Goal: Task Accomplishment & Management: Manage account settings

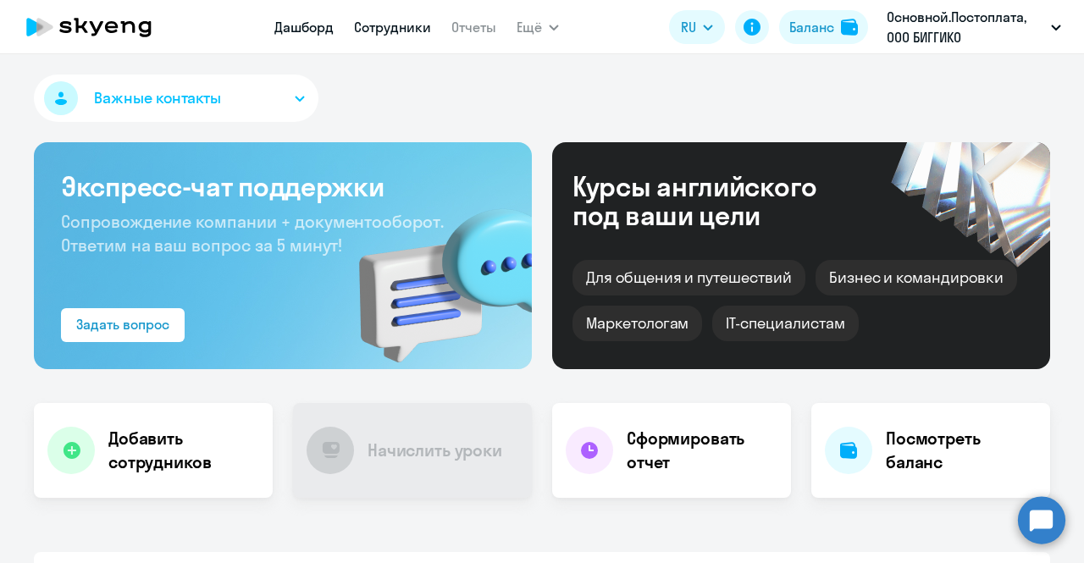
click at [390, 30] on link "Сотрудники" at bounding box center [392, 27] width 77 height 17
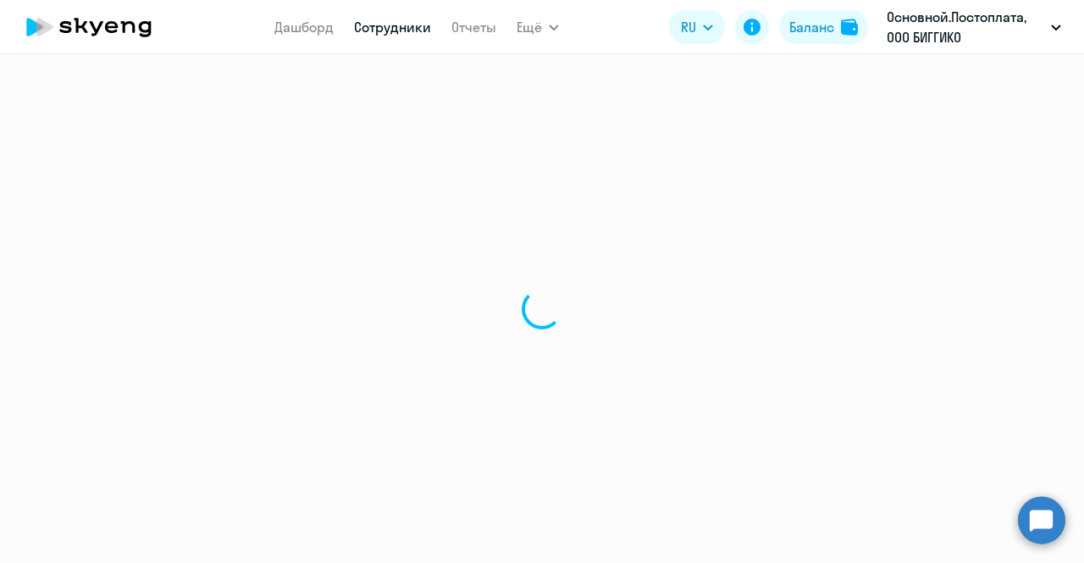
select select "30"
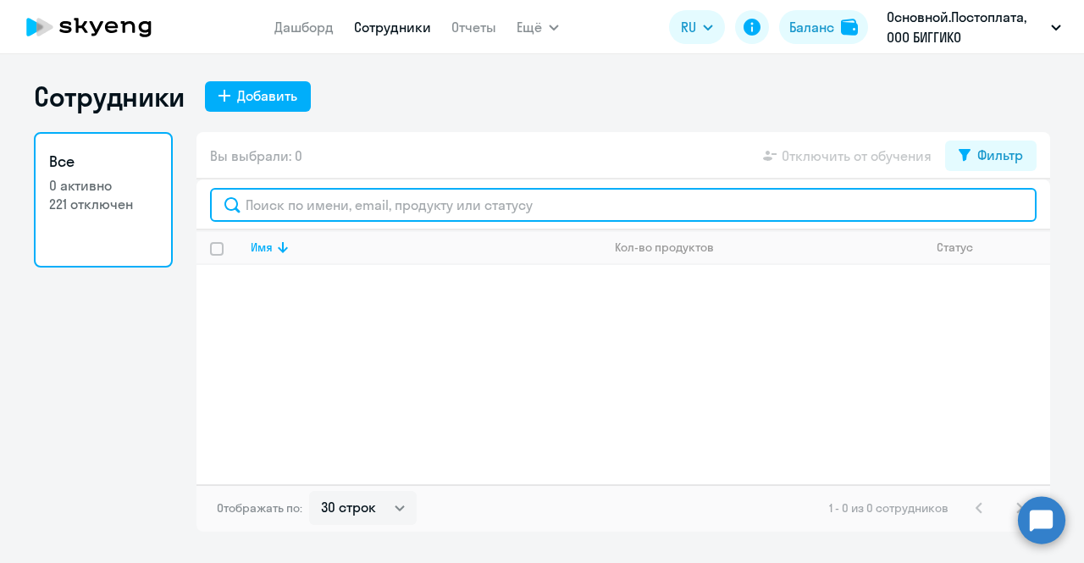
click at [415, 204] on input "text" at bounding box center [623, 205] width 827 height 34
type input "задко"
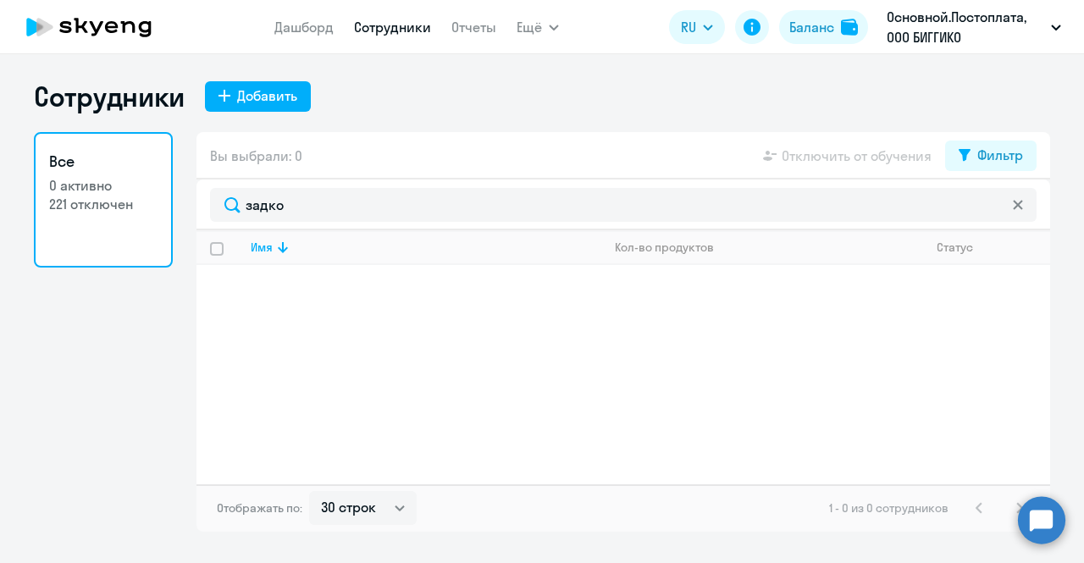
click at [121, 169] on h3 "Все" at bounding box center [103, 162] width 108 height 22
click at [122, 21] on icon at bounding box center [88, 27] width 149 height 42
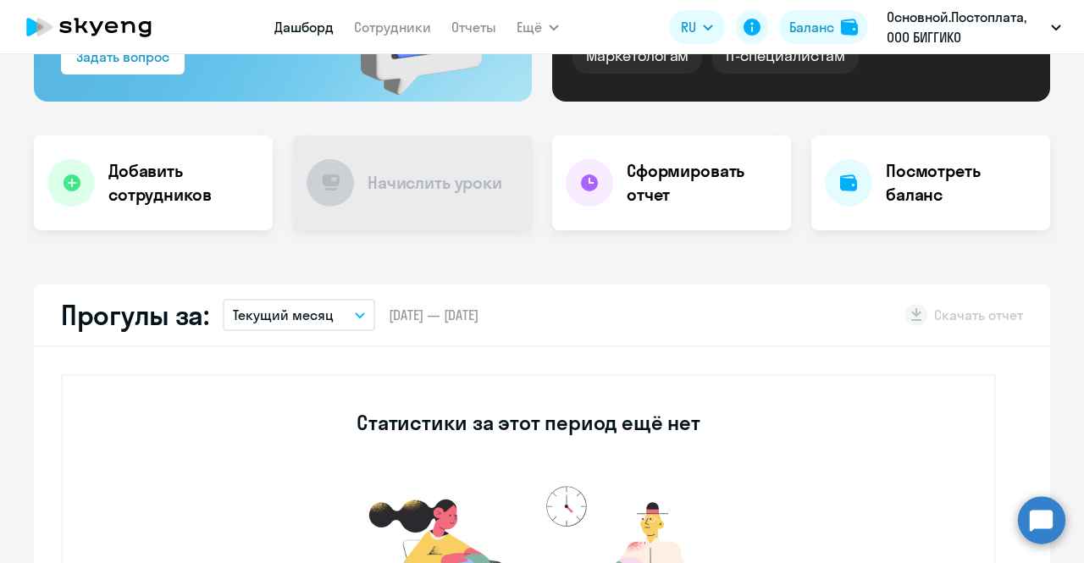
scroll to position [339, 0]
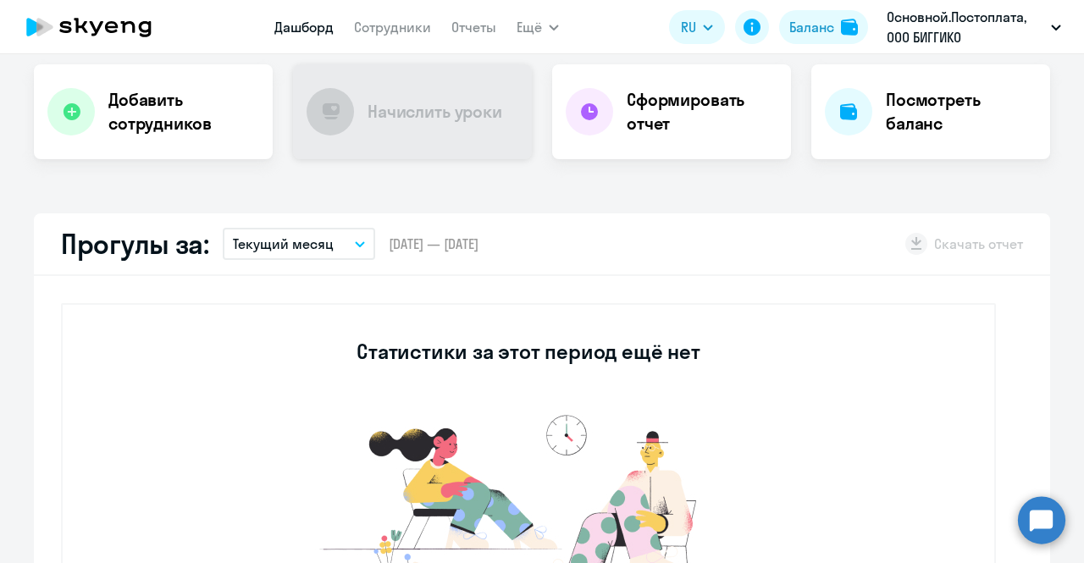
click at [417, 137] on div "Начислить уроки" at bounding box center [412, 111] width 239 height 95
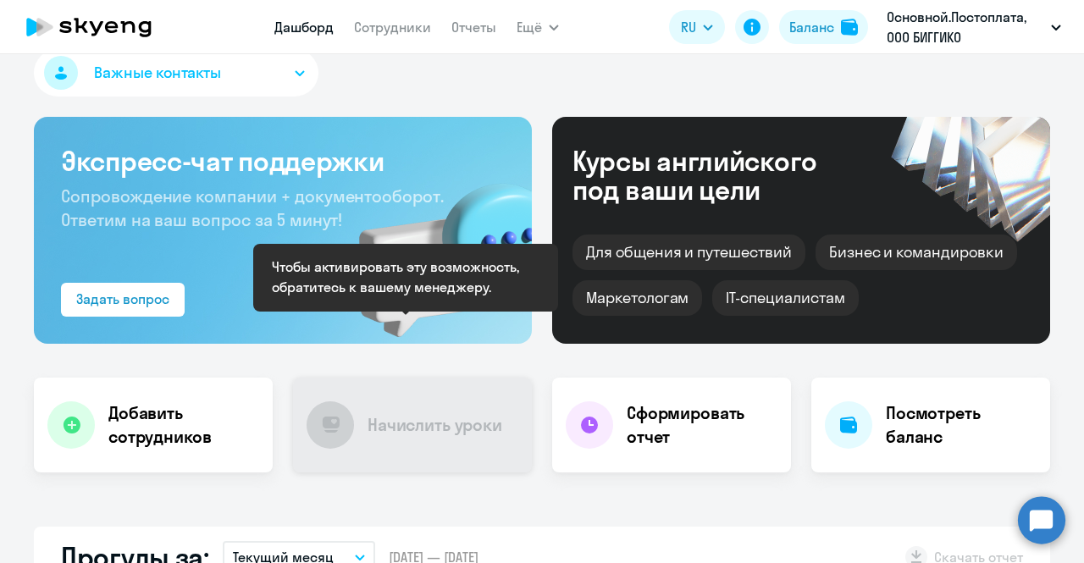
scroll to position [0, 0]
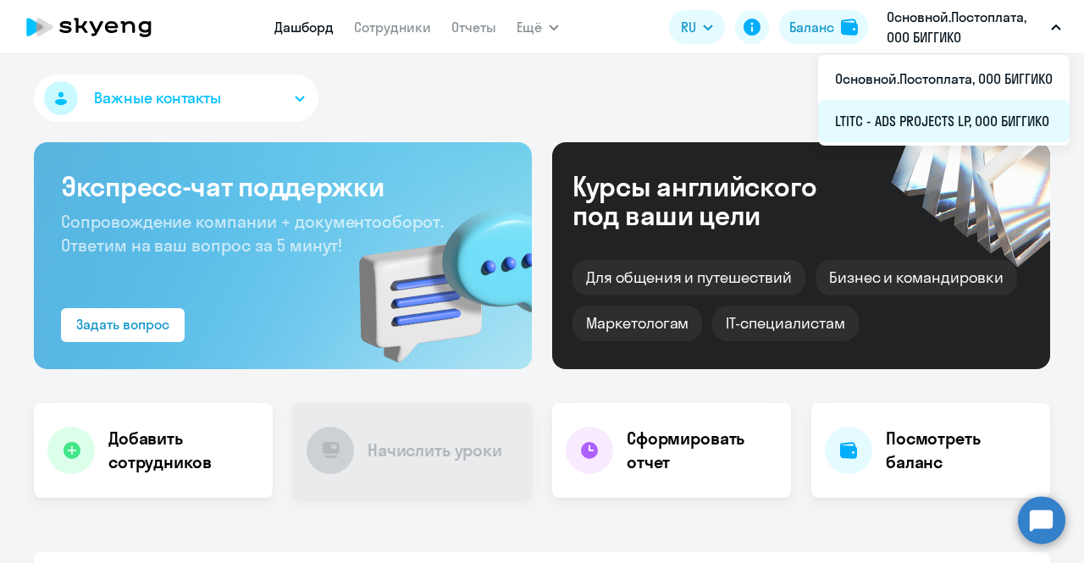
click at [909, 111] on li "LTITC - ADS PROJECTS LP, ООО БИГГИКО" at bounding box center [944, 121] width 252 height 42
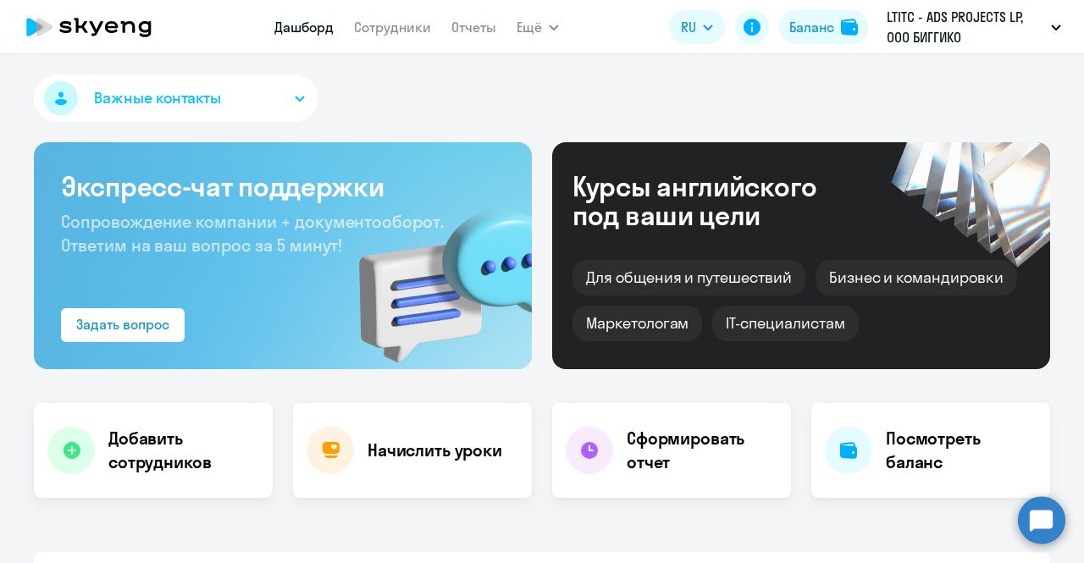
click at [400, 40] on nav "Дашборд Сотрудники Отчеты" at bounding box center [386, 27] width 222 height 34
click at [401, 36] on app-menu-item-link "Сотрудники" at bounding box center [392, 27] width 77 height 21
click at [402, 31] on link "Сотрудники" at bounding box center [392, 27] width 77 height 17
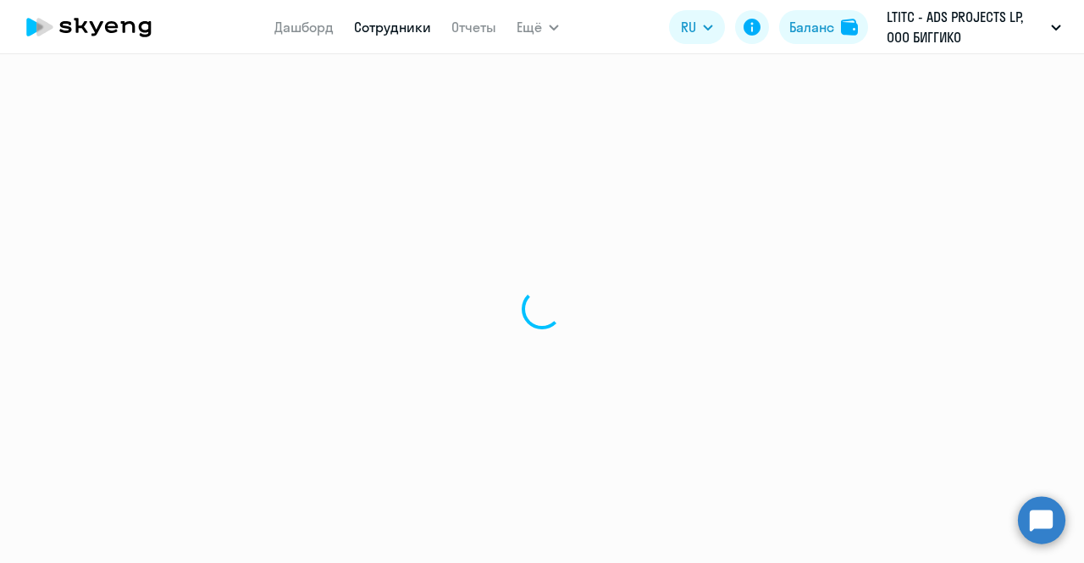
select select "30"
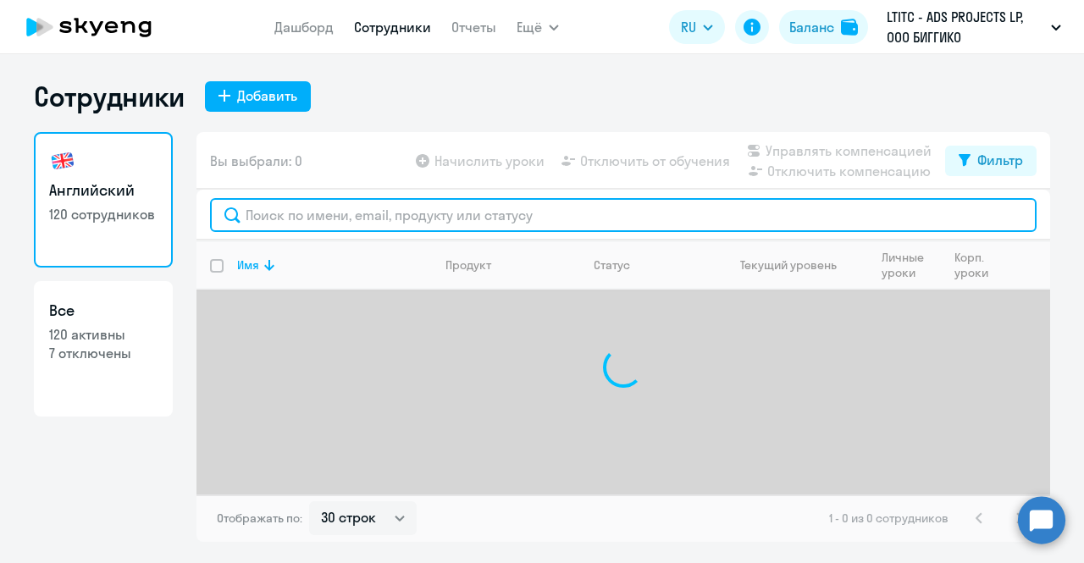
click at [310, 218] on input "text" at bounding box center [623, 215] width 827 height 34
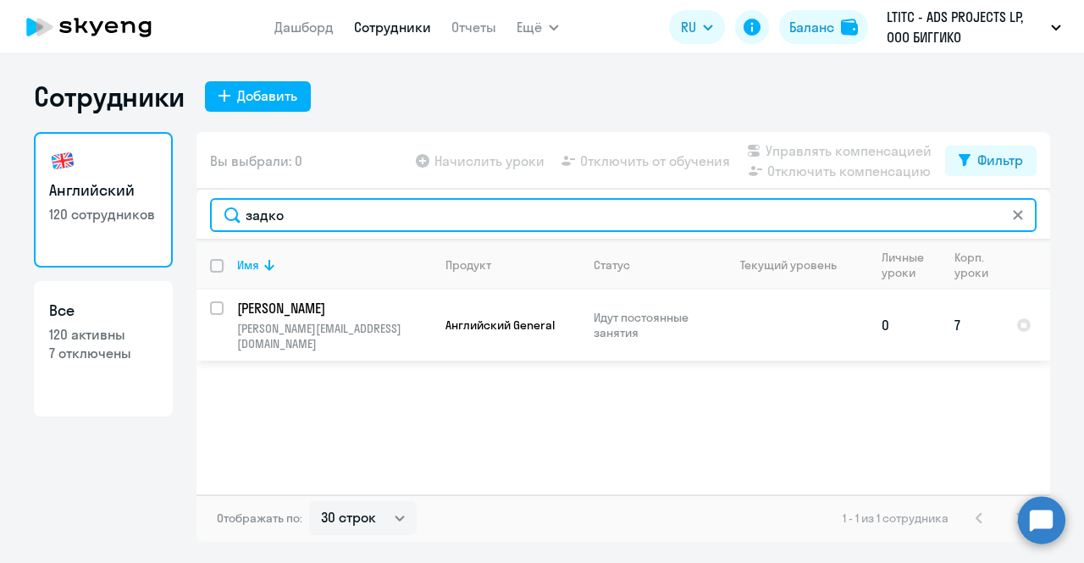
type input "задко"
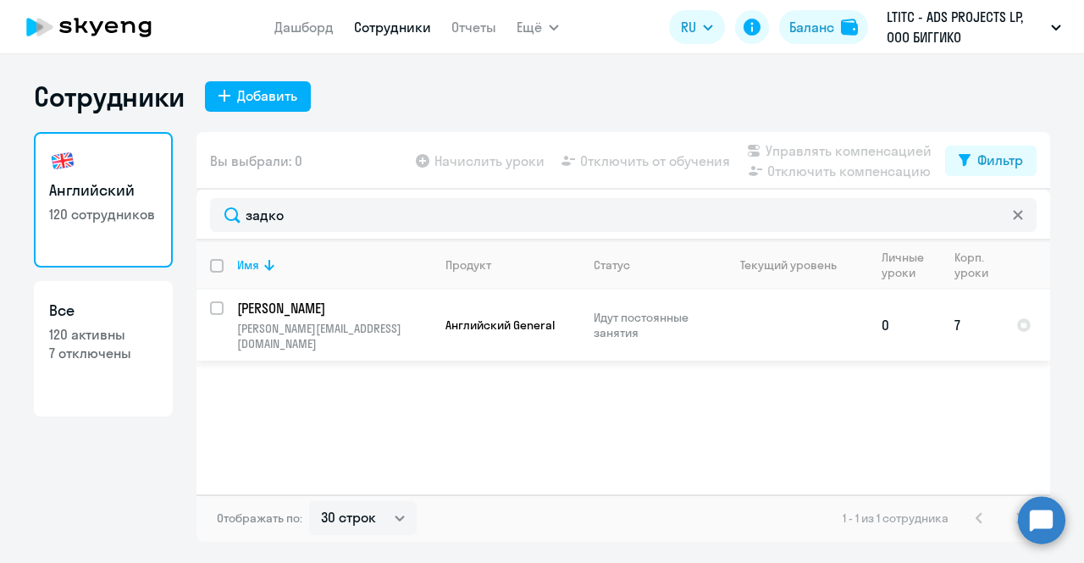
click at [214, 308] on input "select row 38422658" at bounding box center [227, 319] width 34 height 34
checkbox input "true"
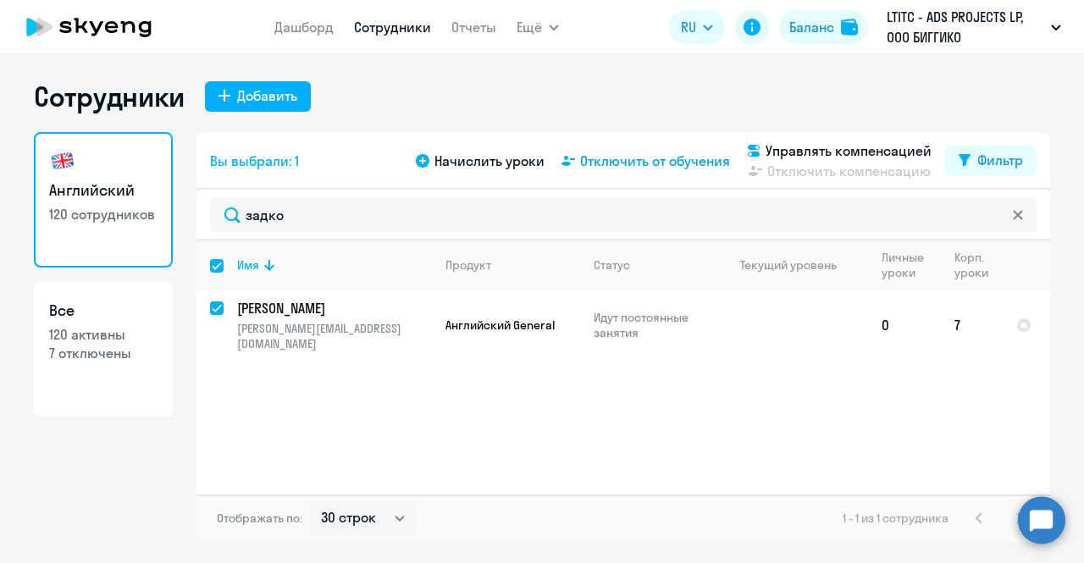
click at [664, 160] on span "Отключить от обучения" at bounding box center [655, 161] width 150 height 20
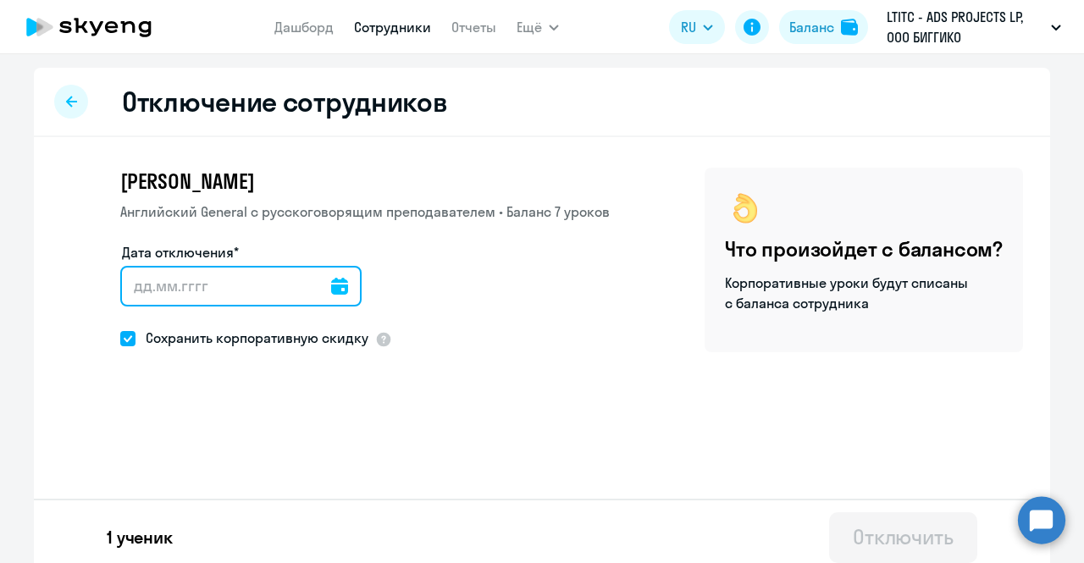
click at [254, 285] on input "Дата отключения*" at bounding box center [240, 286] width 241 height 41
click at [168, 289] on input "Дата отключения*" at bounding box center [240, 286] width 241 height 41
drag, startPoint x: 310, startPoint y: 286, endPoint x: 330, endPoint y: 286, distance: 19.5
click at [312, 286] on input "Дата отключения*" at bounding box center [240, 286] width 241 height 41
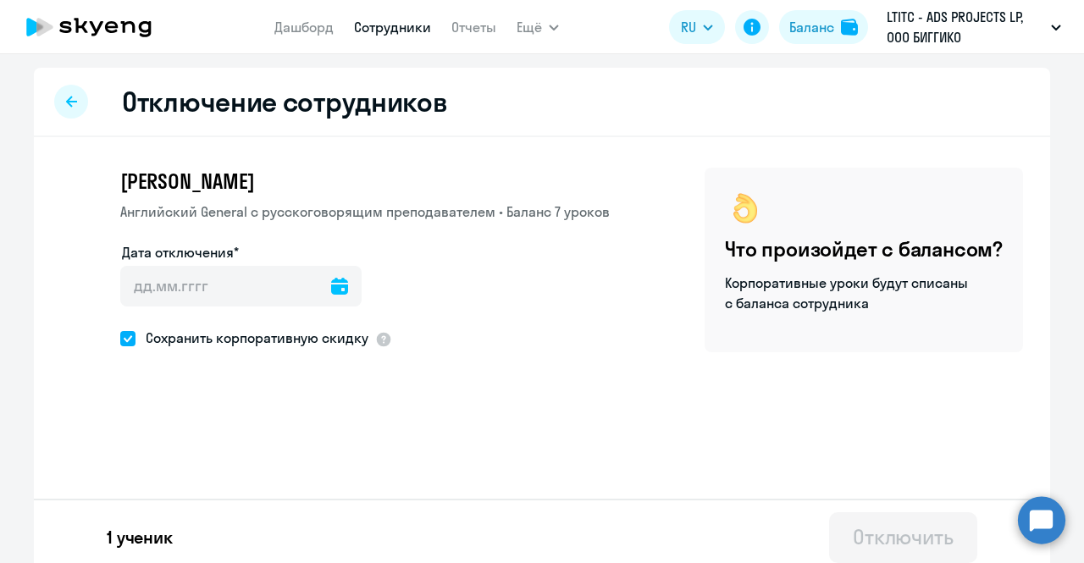
click at [331, 286] on icon at bounding box center [339, 286] width 17 height 17
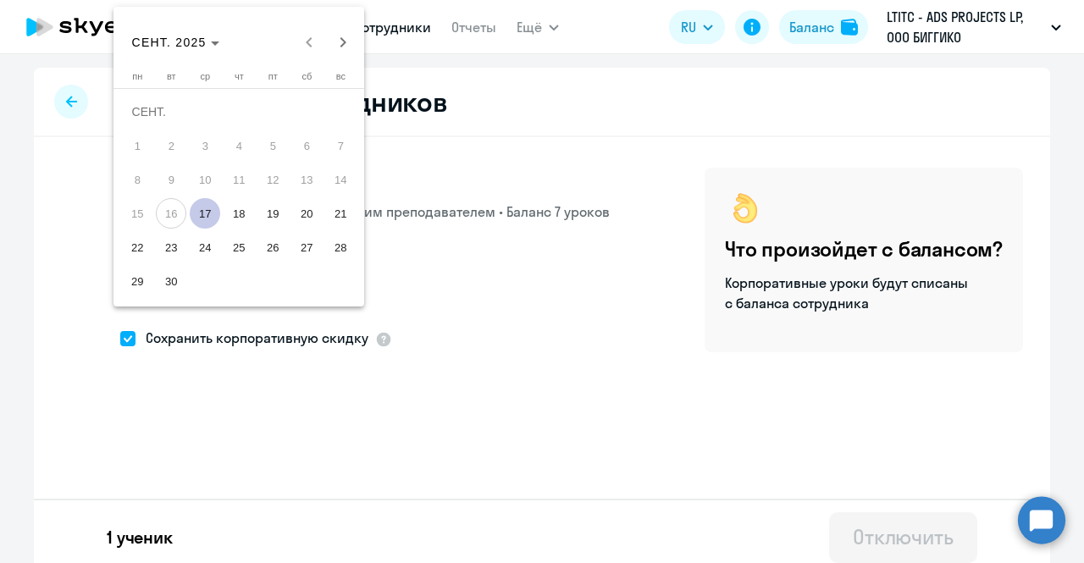
click at [209, 218] on span "17" at bounding box center [205, 213] width 31 height 31
type input "[DATE]"
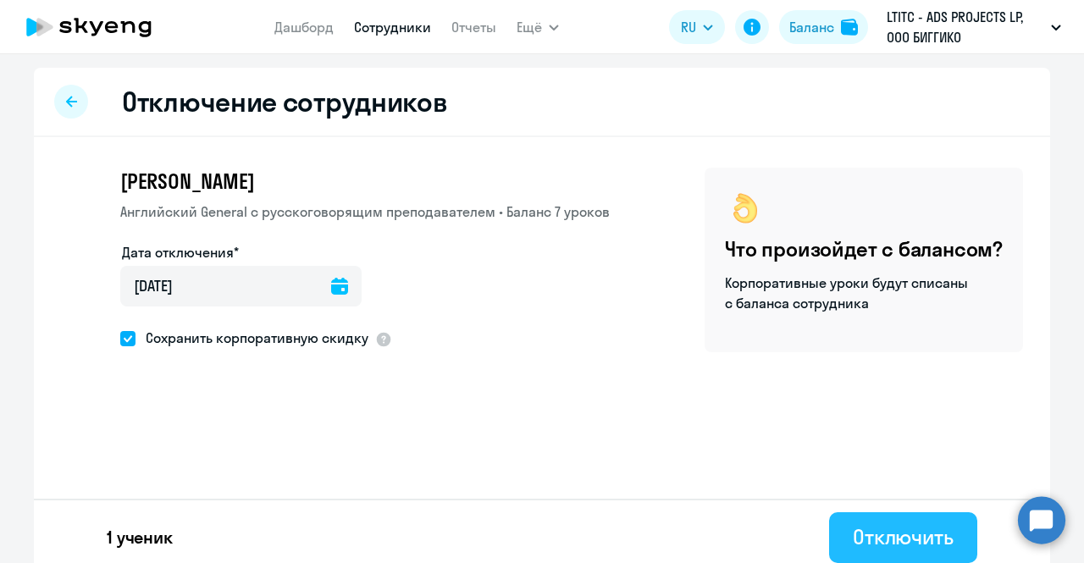
click at [881, 532] on div "Отключить" at bounding box center [903, 537] width 101 height 27
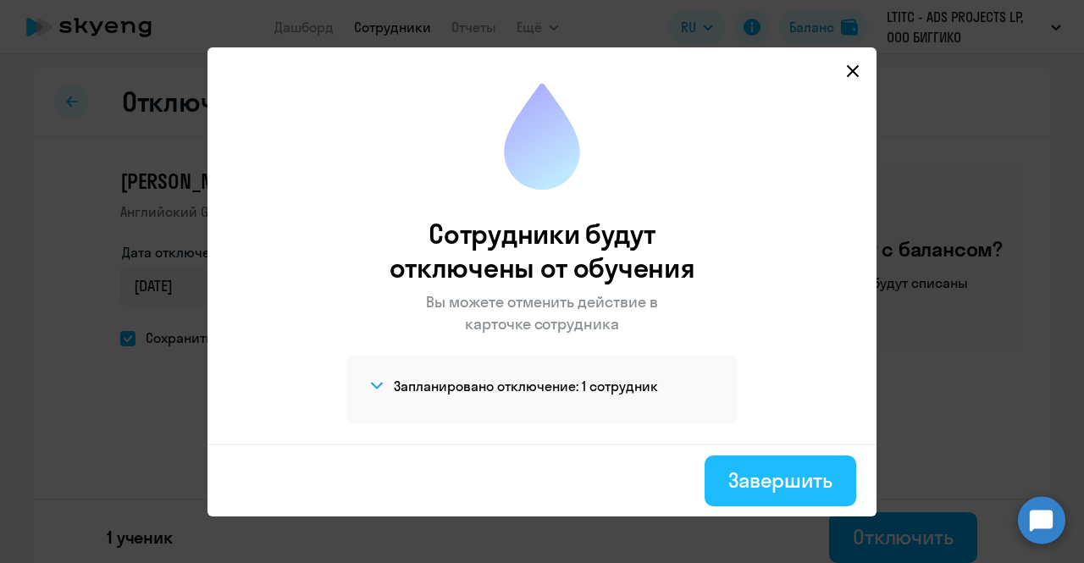
click at [724, 468] on button "Завершить" at bounding box center [781, 481] width 152 height 51
select select "30"
